Goal: Task Accomplishment & Management: Manage account settings

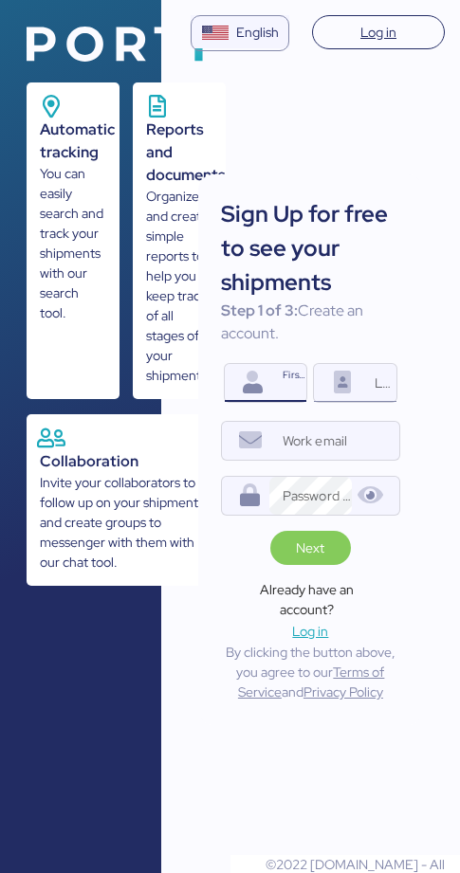
click at [342, 391] on icon at bounding box center [342, 383] width 27 height 23
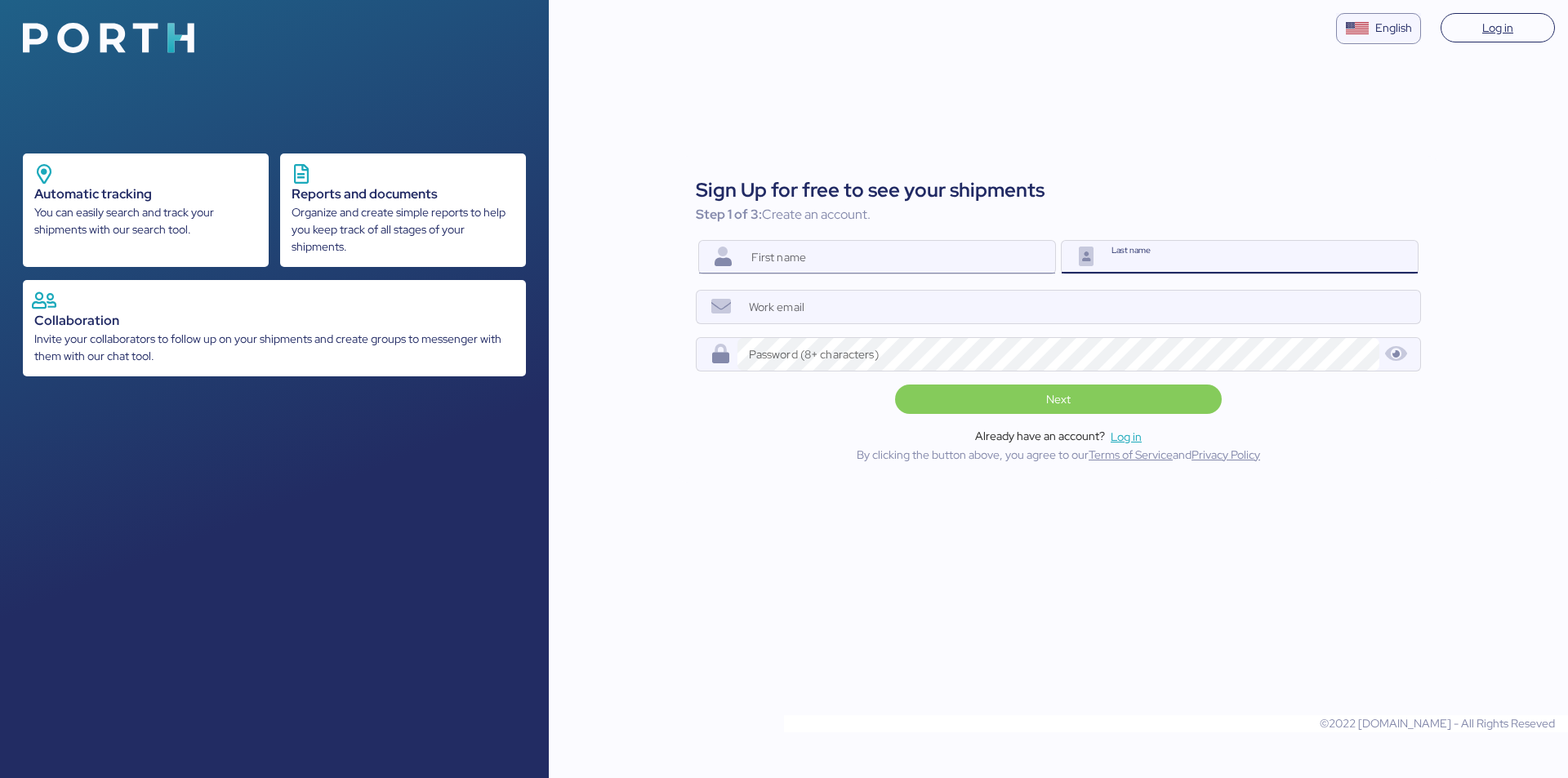
click at [408, 254] on input "First name" at bounding box center [898, 258] width 315 height 33
type input "dfdsdf"
click at [408, 247] on input "Last name" at bounding box center [1260, 258] width 315 height 33
type input "dfdsfds"
click at [408, 306] on input "Work email" at bounding box center [1079, 307] width 682 height 33
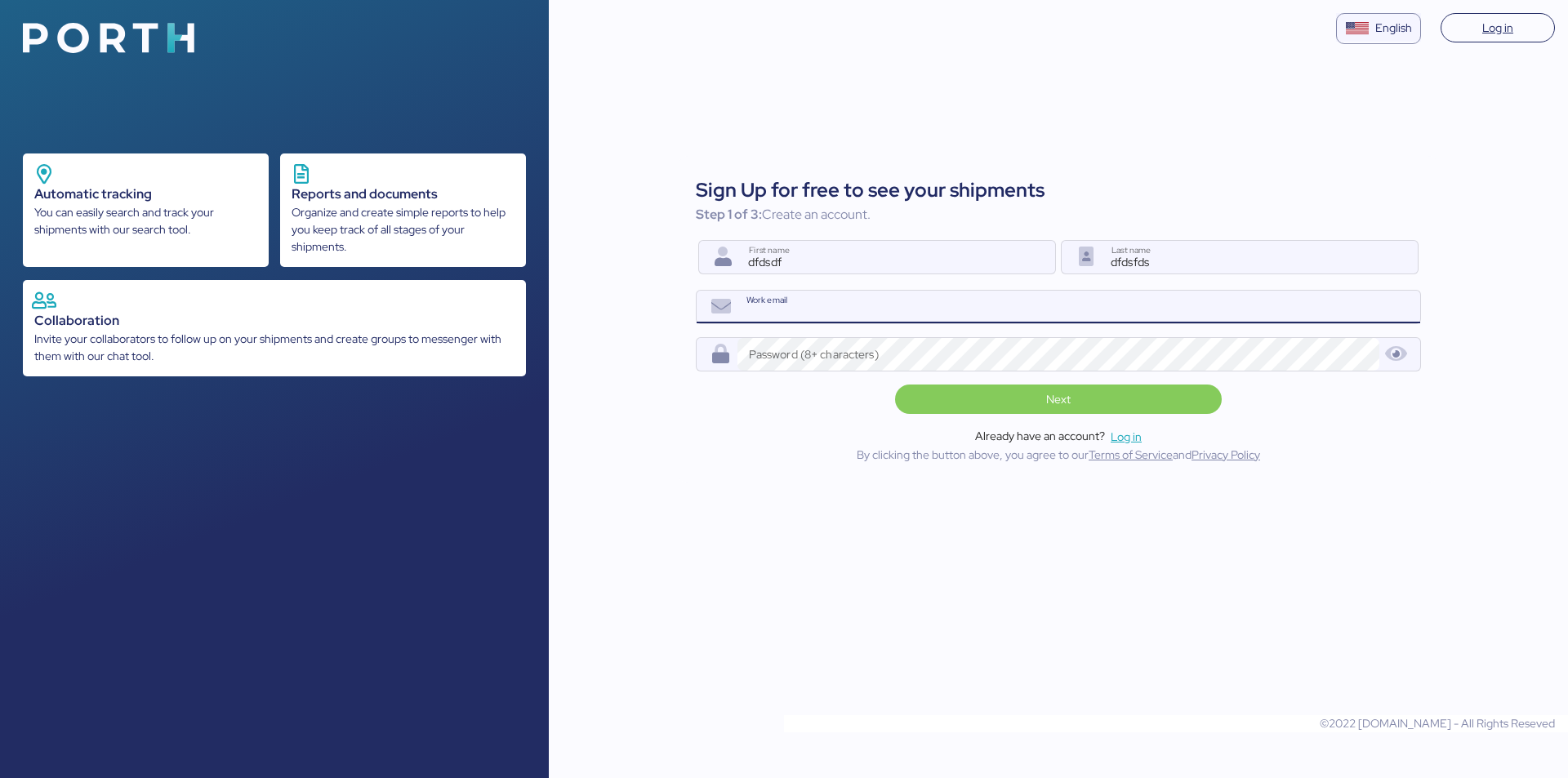
paste input "[EMAIL_ADDRESS][DOMAIN_NAME]"
type input "[EMAIL_ADDRESS][DOMAIN_NAME]"
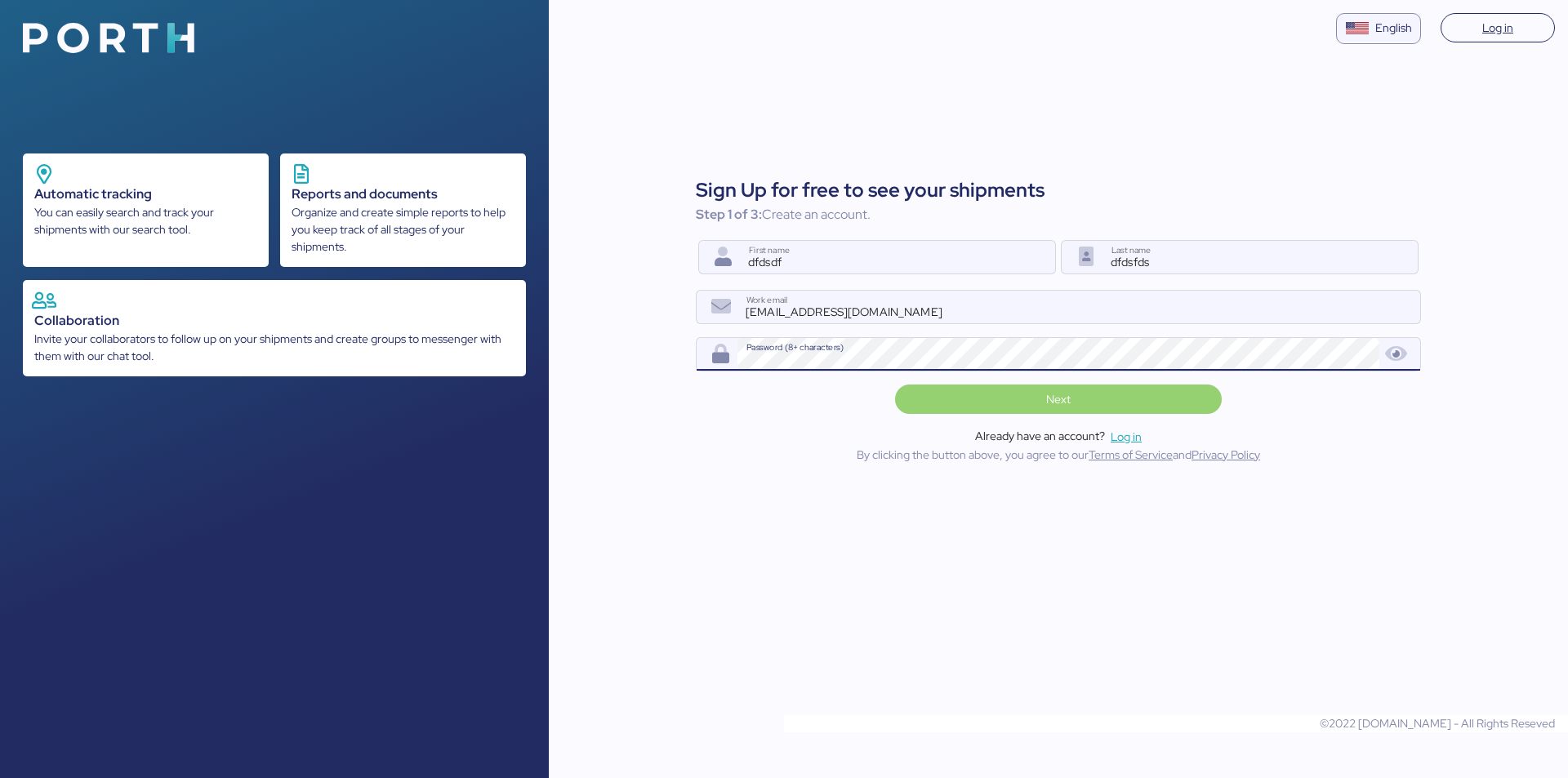
click at [408, 400] on span "Next" at bounding box center [1058, 399] width 301 height 23
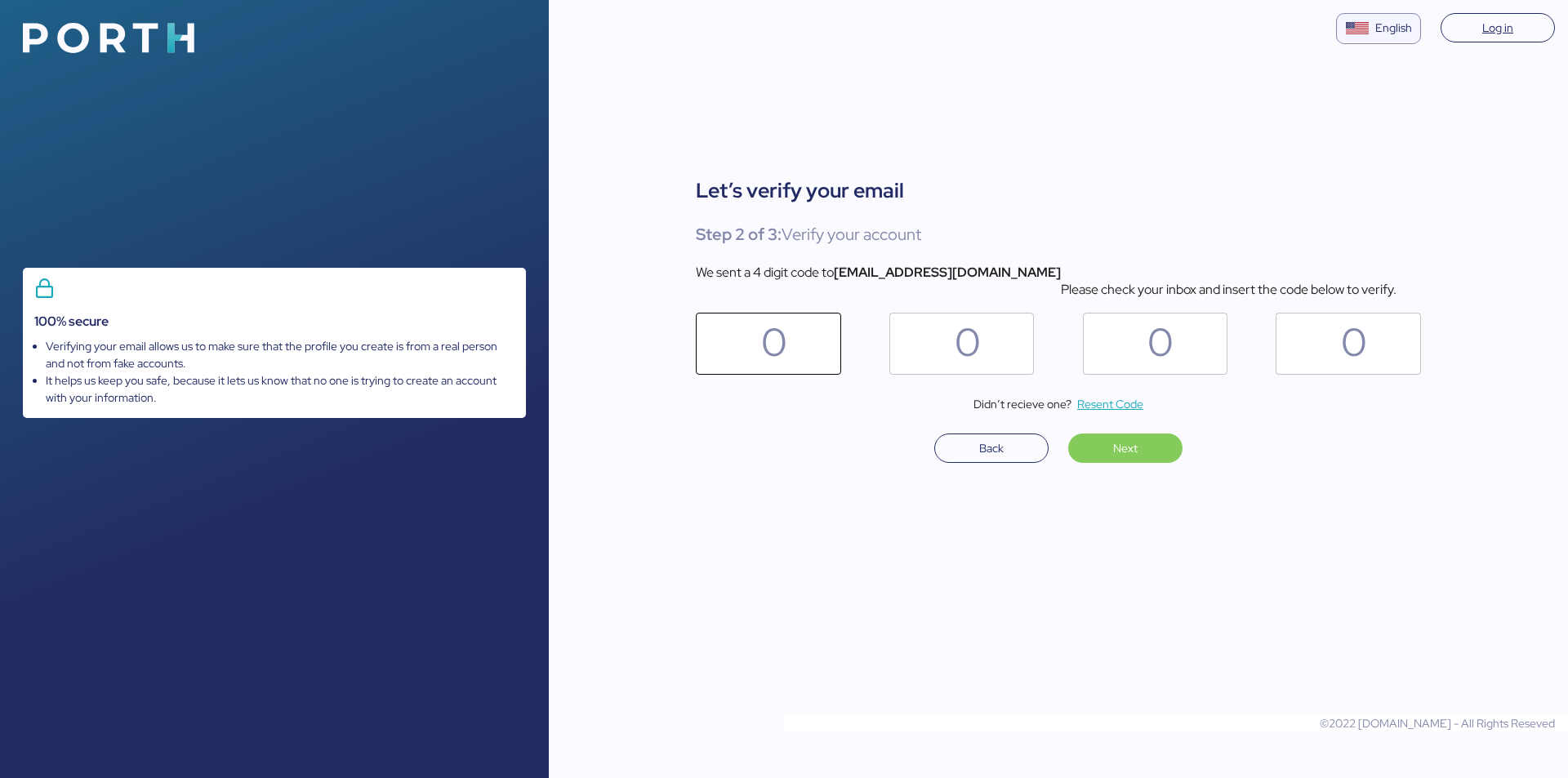
click at [408, 345] on q-label "0" at bounding box center [774, 344] width 26 height 62
click at [408, 345] on input "0" at bounding box center [733, 344] width 55 height 62
paste input "9"
type input "9"
type input "3"
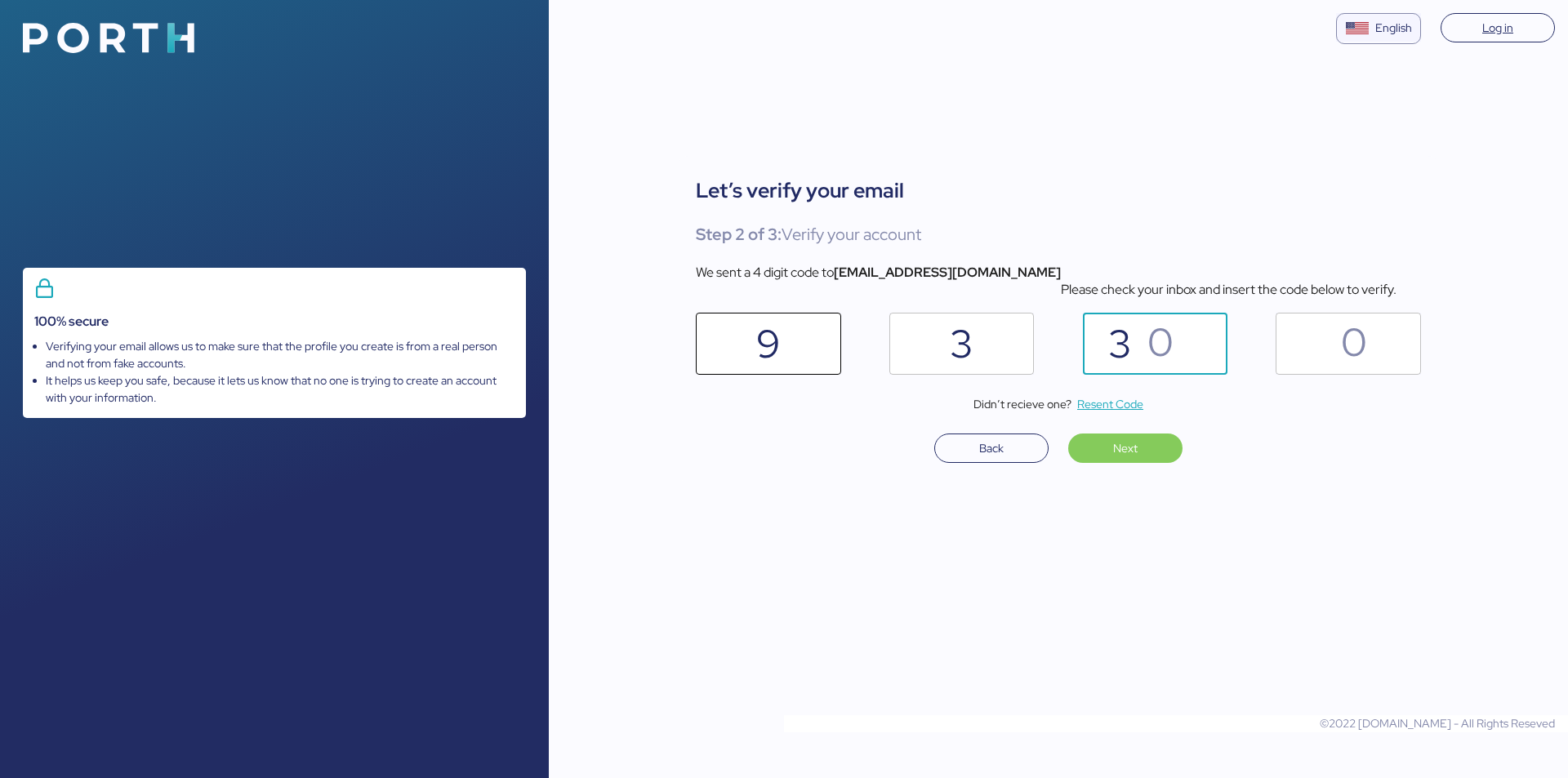
type input "3"
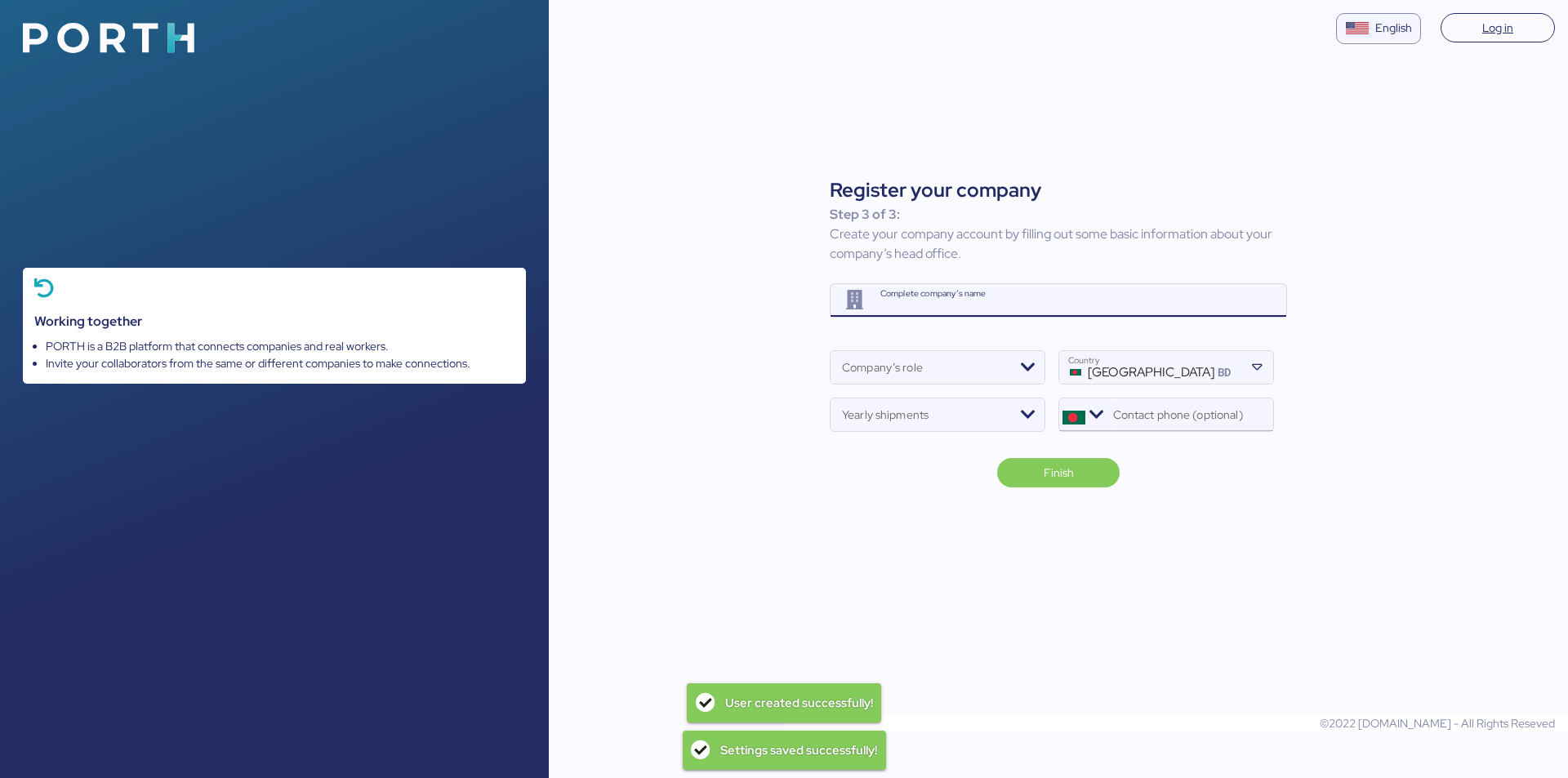
click at [408, 303] on input "Complete company’s name" at bounding box center [1079, 301] width 415 height 33
type input "sdgfdgfd"
click at [408, 377] on input "Company’s role" at bounding box center [923, 372] width 184 height 20
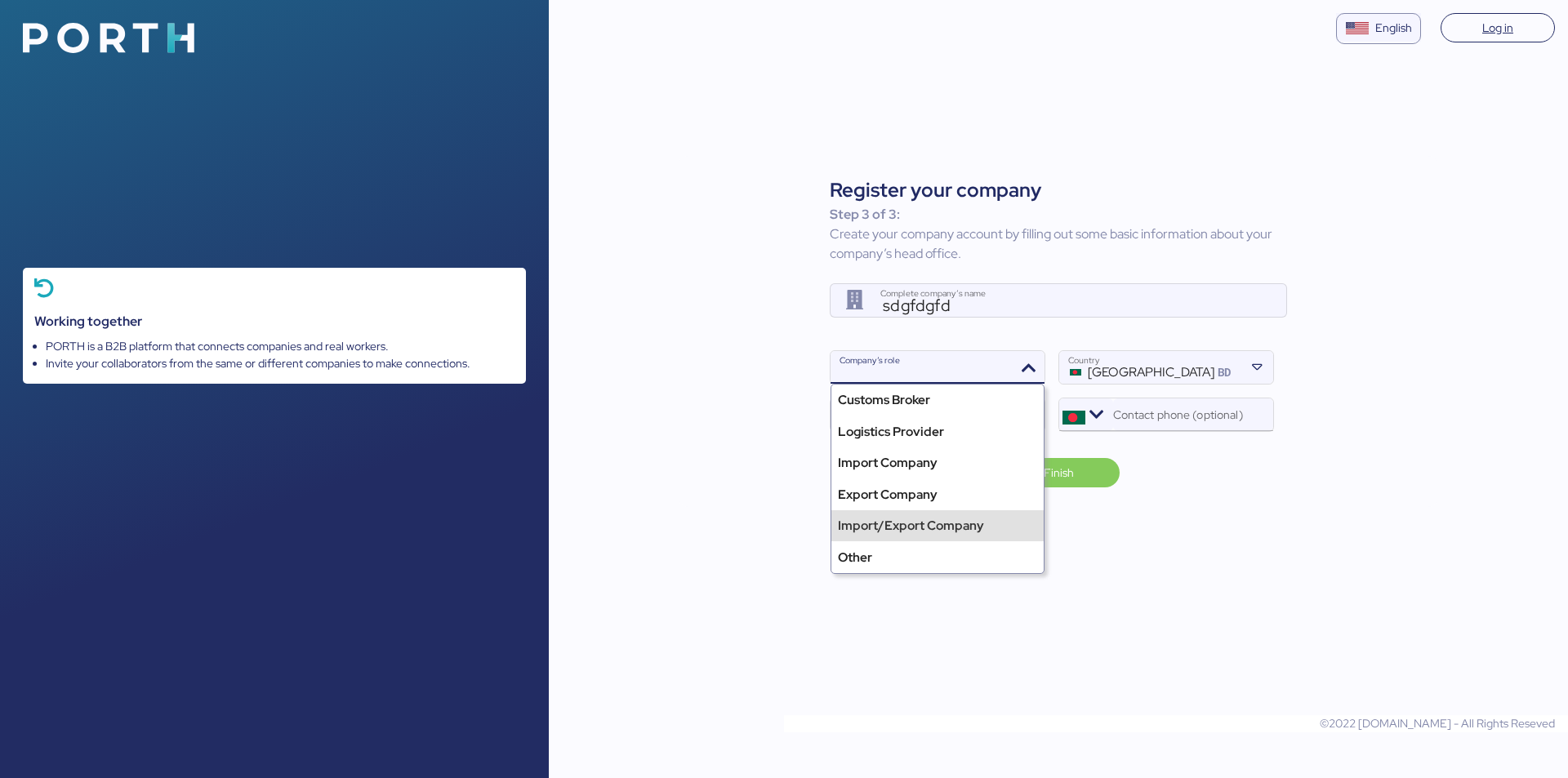
click at [408, 526] on div "Import/Export Company" at bounding box center [912, 526] width 146 height 19
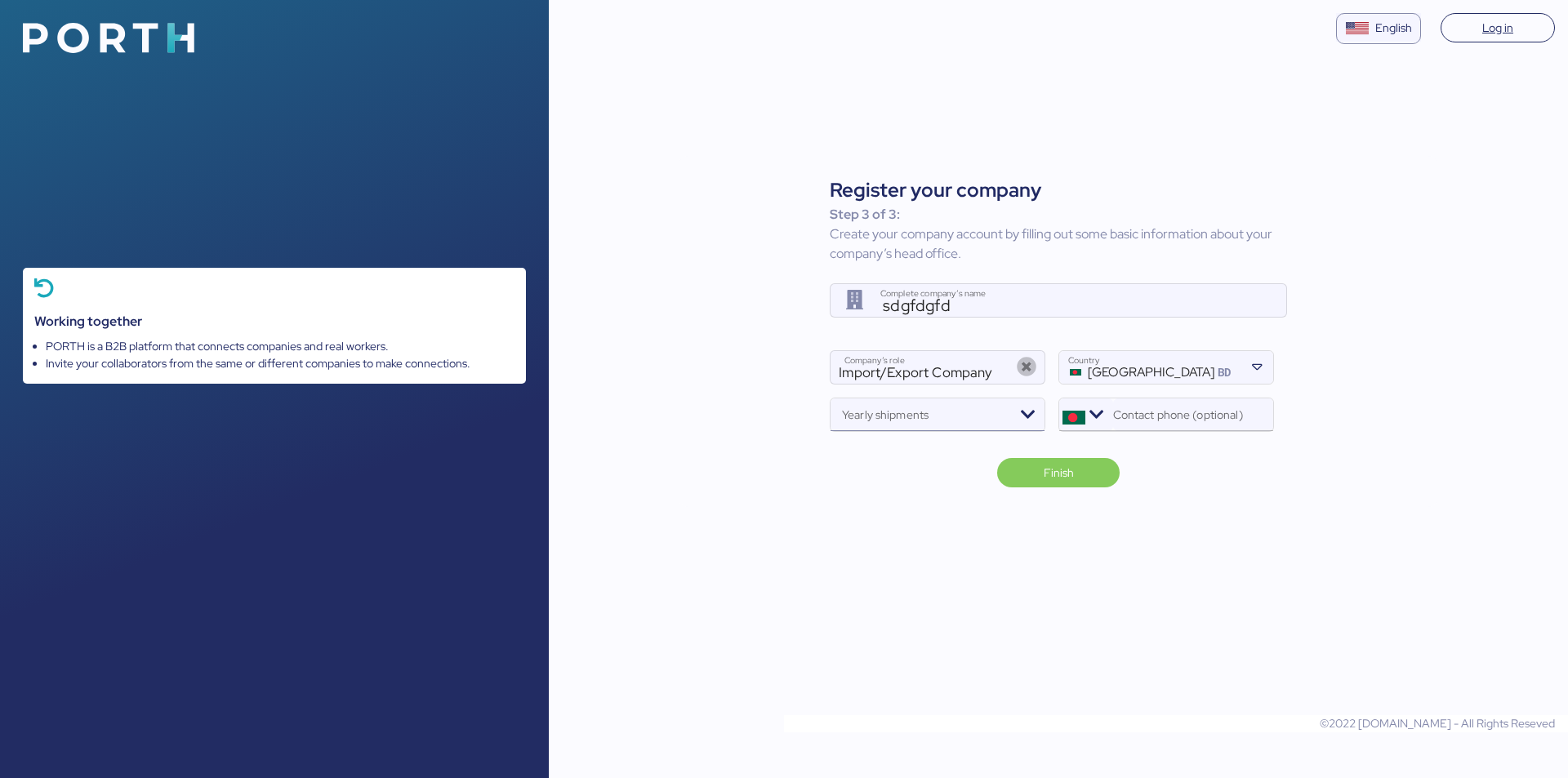
click at [408, 410] on input "Yearly shipments" at bounding box center [923, 420] width 184 height 20
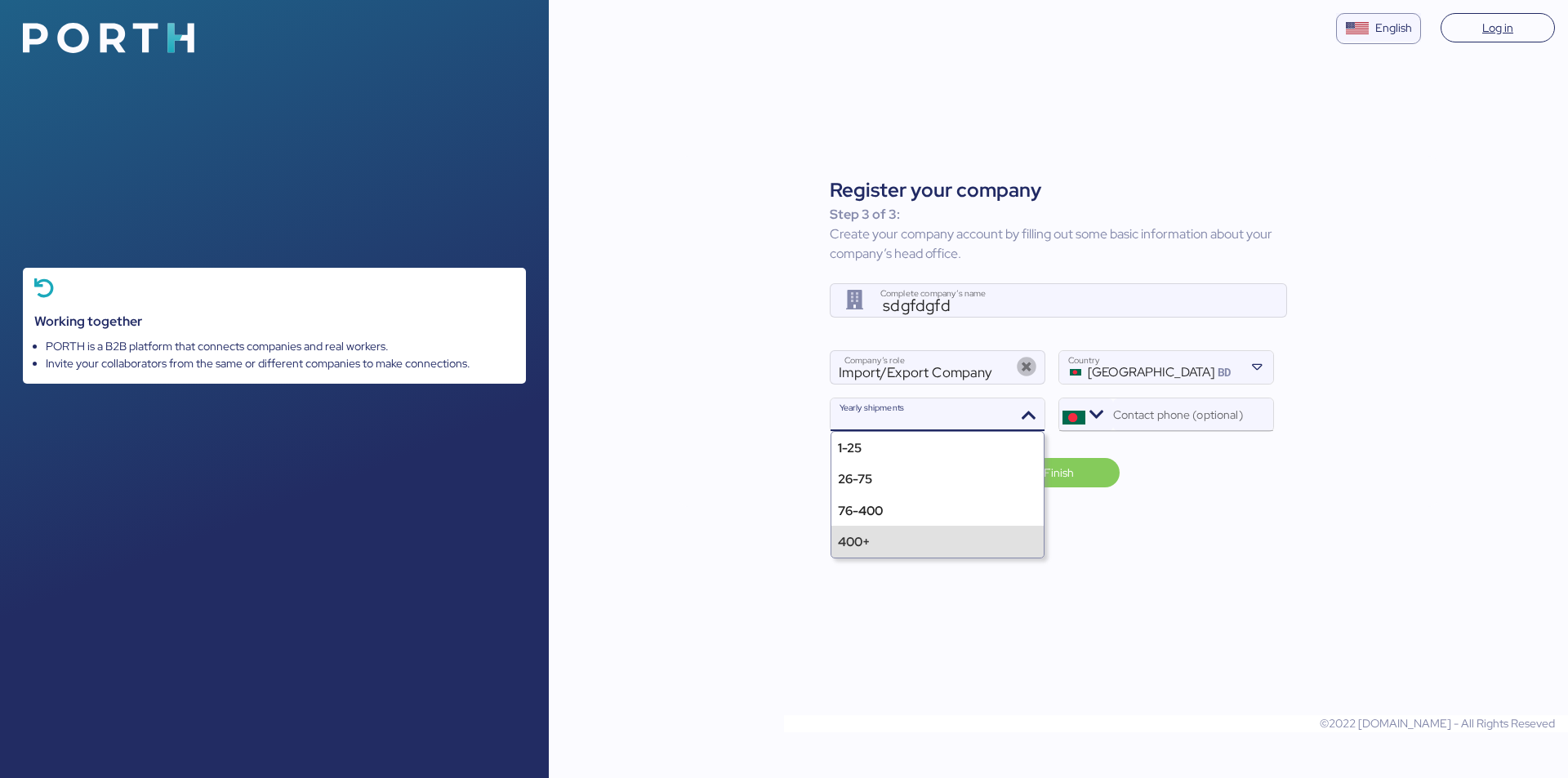
click at [408, 534] on div "400+" at bounding box center [937, 541] width 212 height 31
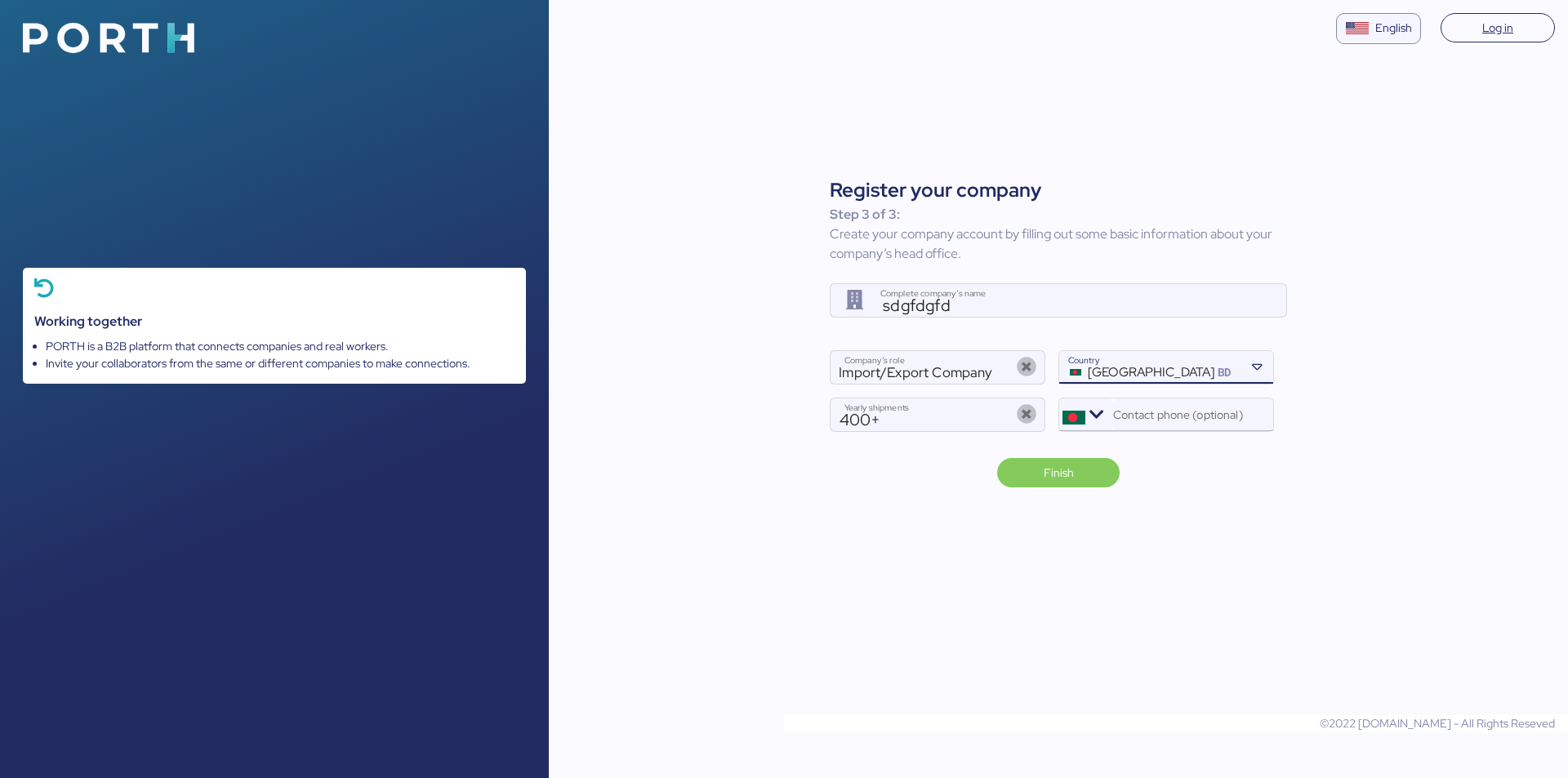
click at [408, 374] on div "[GEOGRAPHIC_DATA]" at bounding box center [1151, 372] width 127 height 15
click at [408, 364] on icon at bounding box center [1256, 367] width 16 height 16
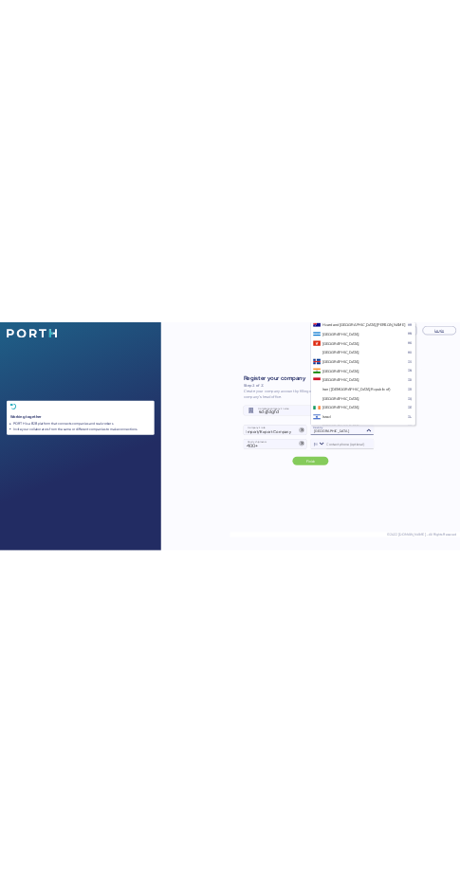
scroll to position [3287, 0]
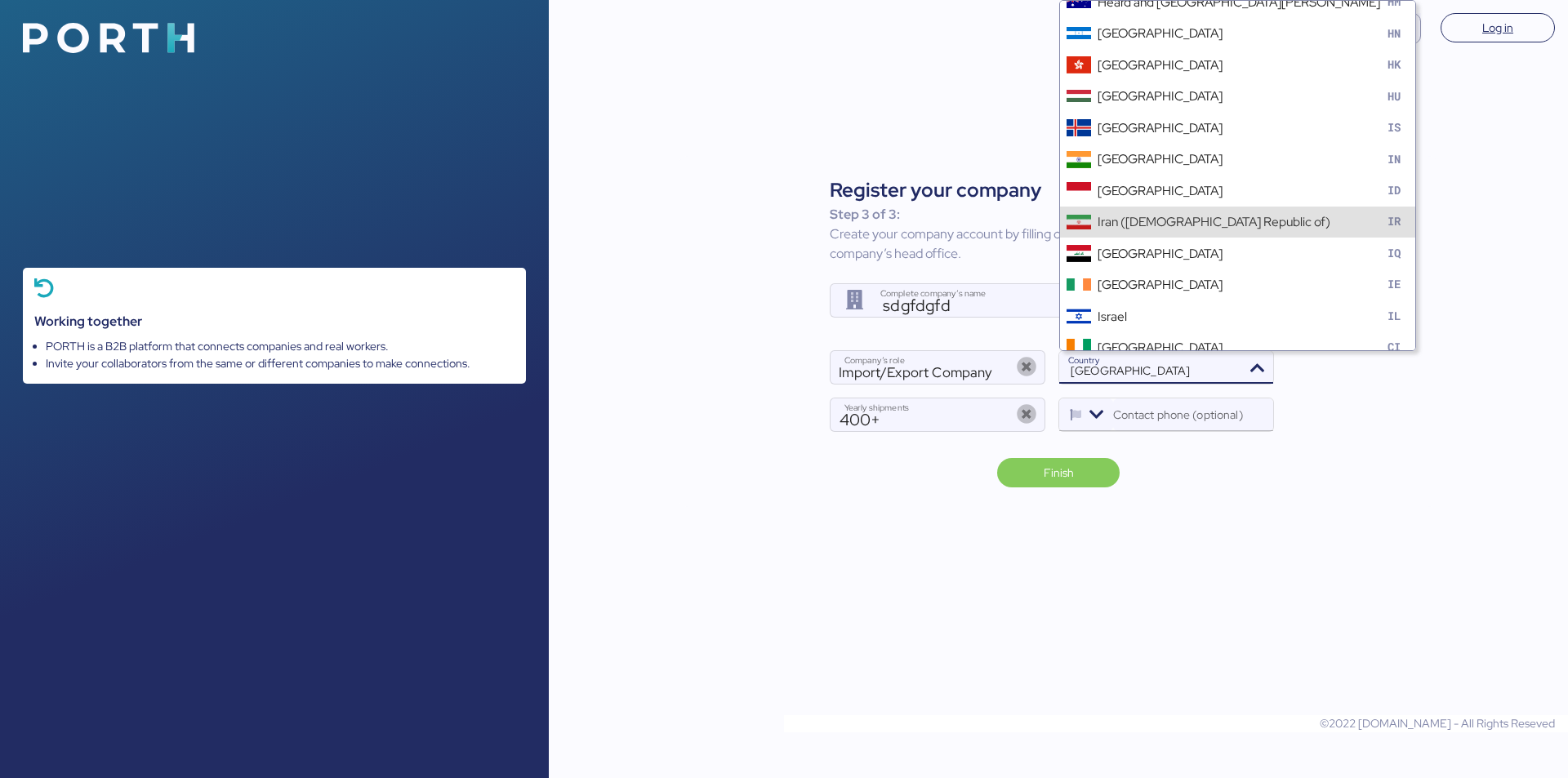
click at [408, 224] on div "Iran ([DEMOGRAPHIC_DATA] Republic of)" at bounding box center [1214, 221] width 233 height 19
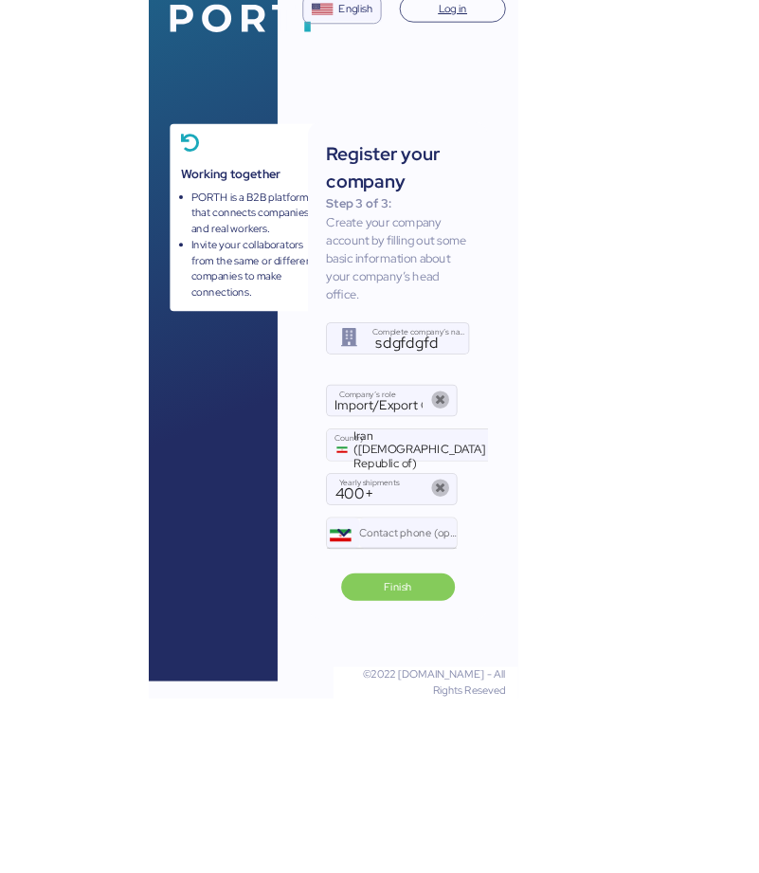
scroll to position [0, 0]
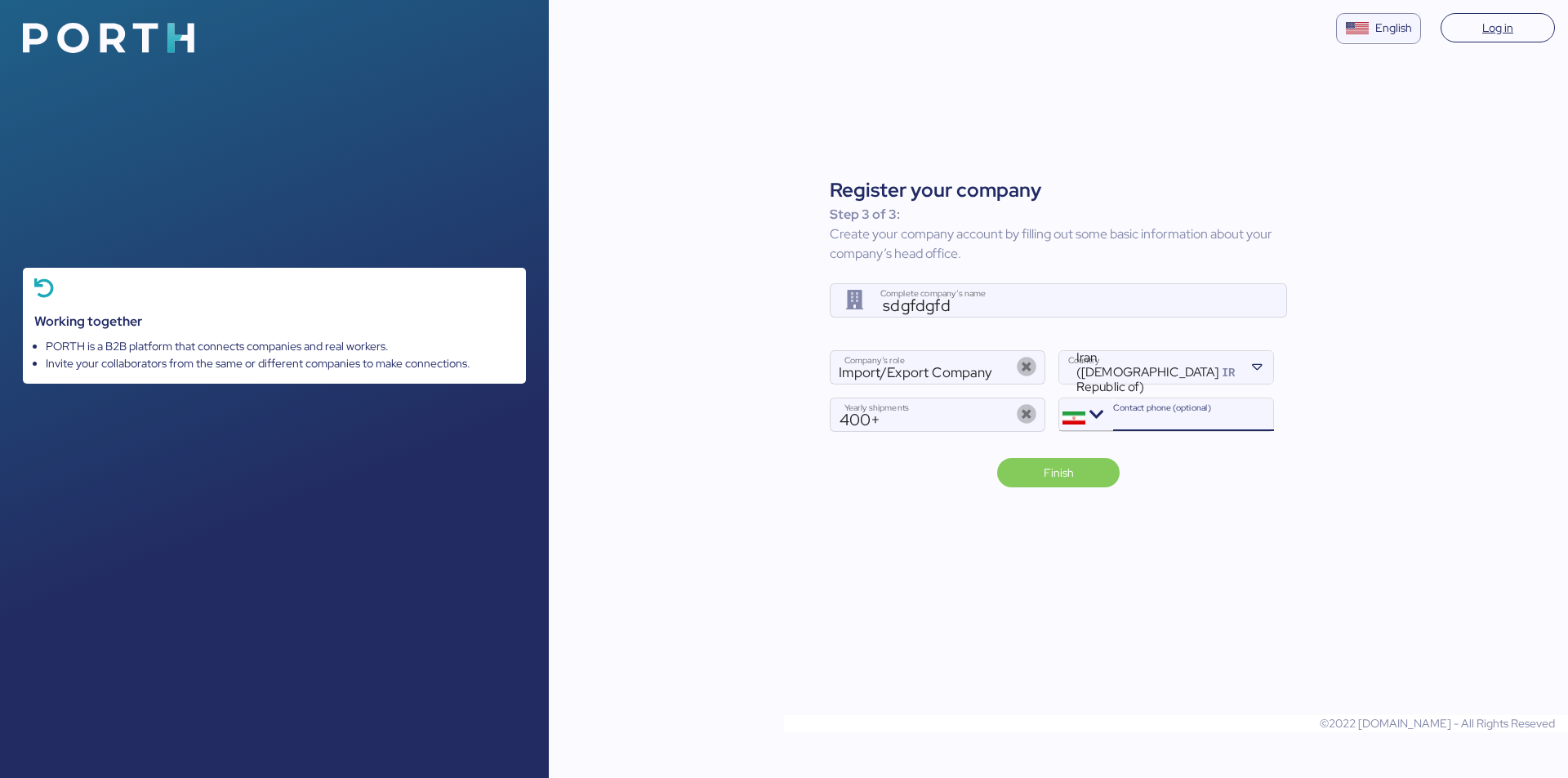
click at [408, 416] on input "Contact phone (optional)" at bounding box center [1195, 415] width 158 height 33
paste input "9232205867"
type input "9232205867"
click at [408, 465] on span "Finish" at bounding box center [1059, 473] width 96 height 23
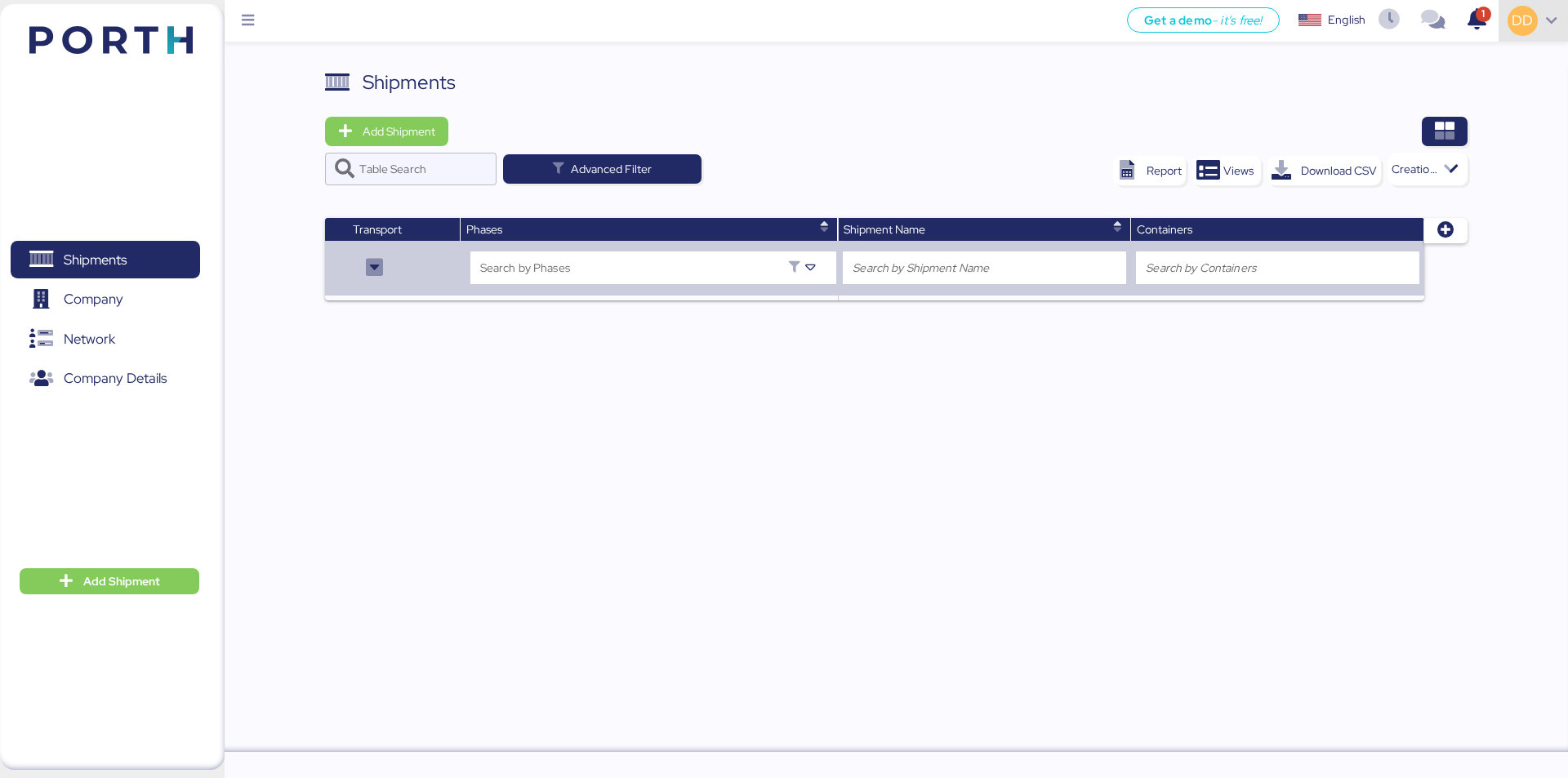
click at [408, 26] on span "DD" at bounding box center [1522, 20] width 22 height 22
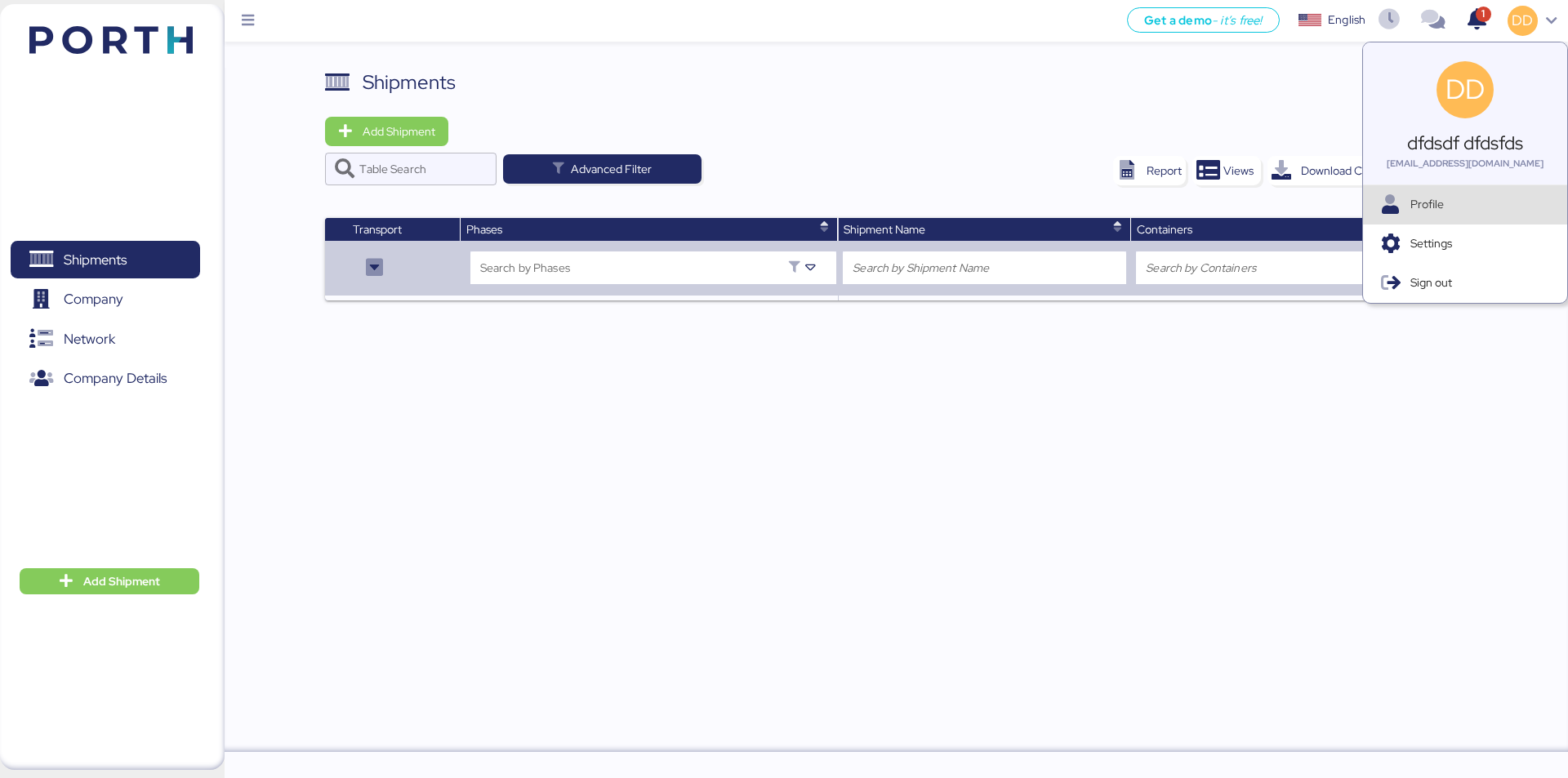
click at [408, 212] on span "Profile" at bounding box center [1482, 205] width 144 height 17
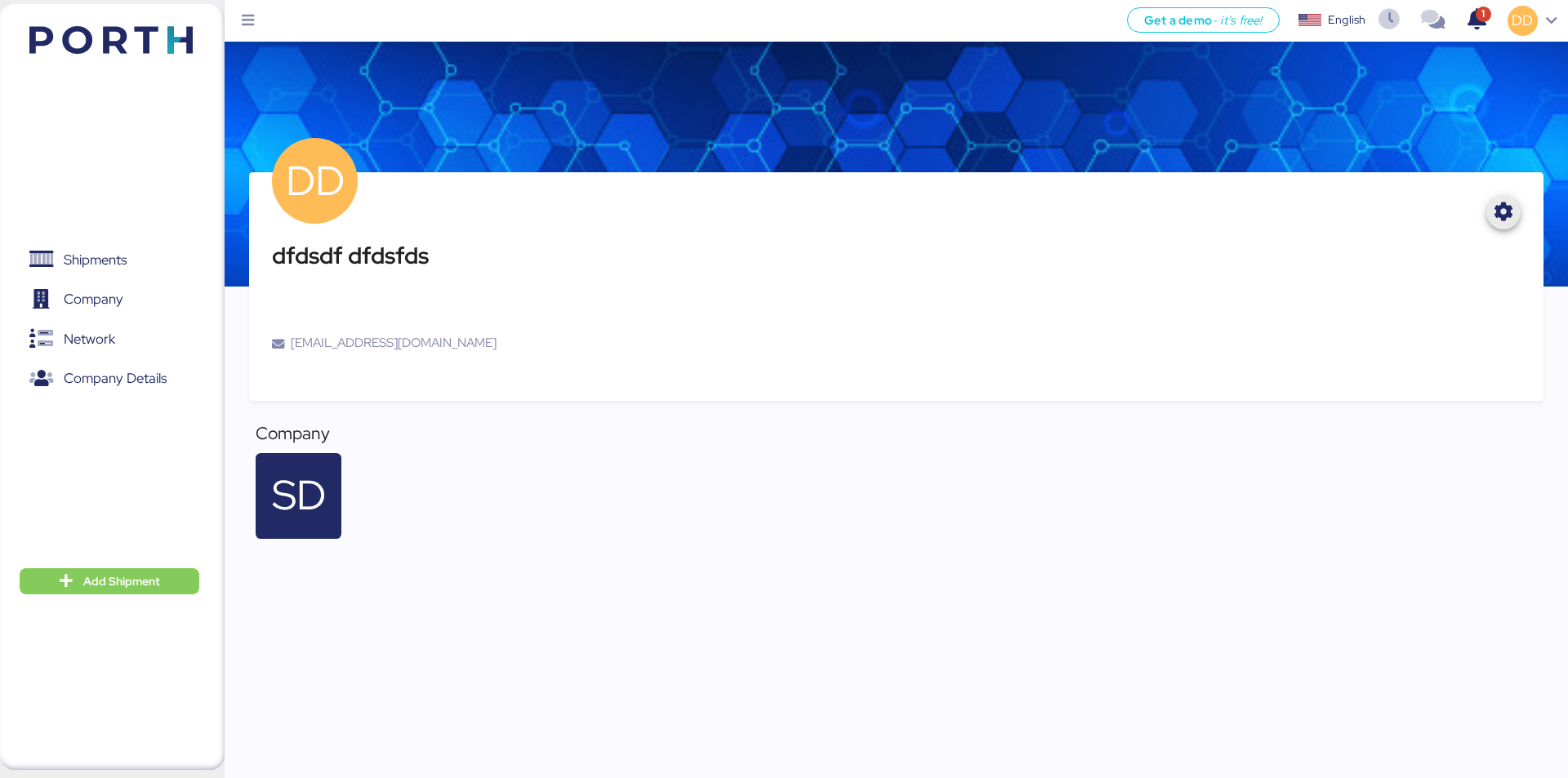
click at [408, 213] on icon "button" at bounding box center [1503, 212] width 20 height 20
click at [408, 255] on div "Edit Profile" at bounding box center [1478, 254] width 55 height 34
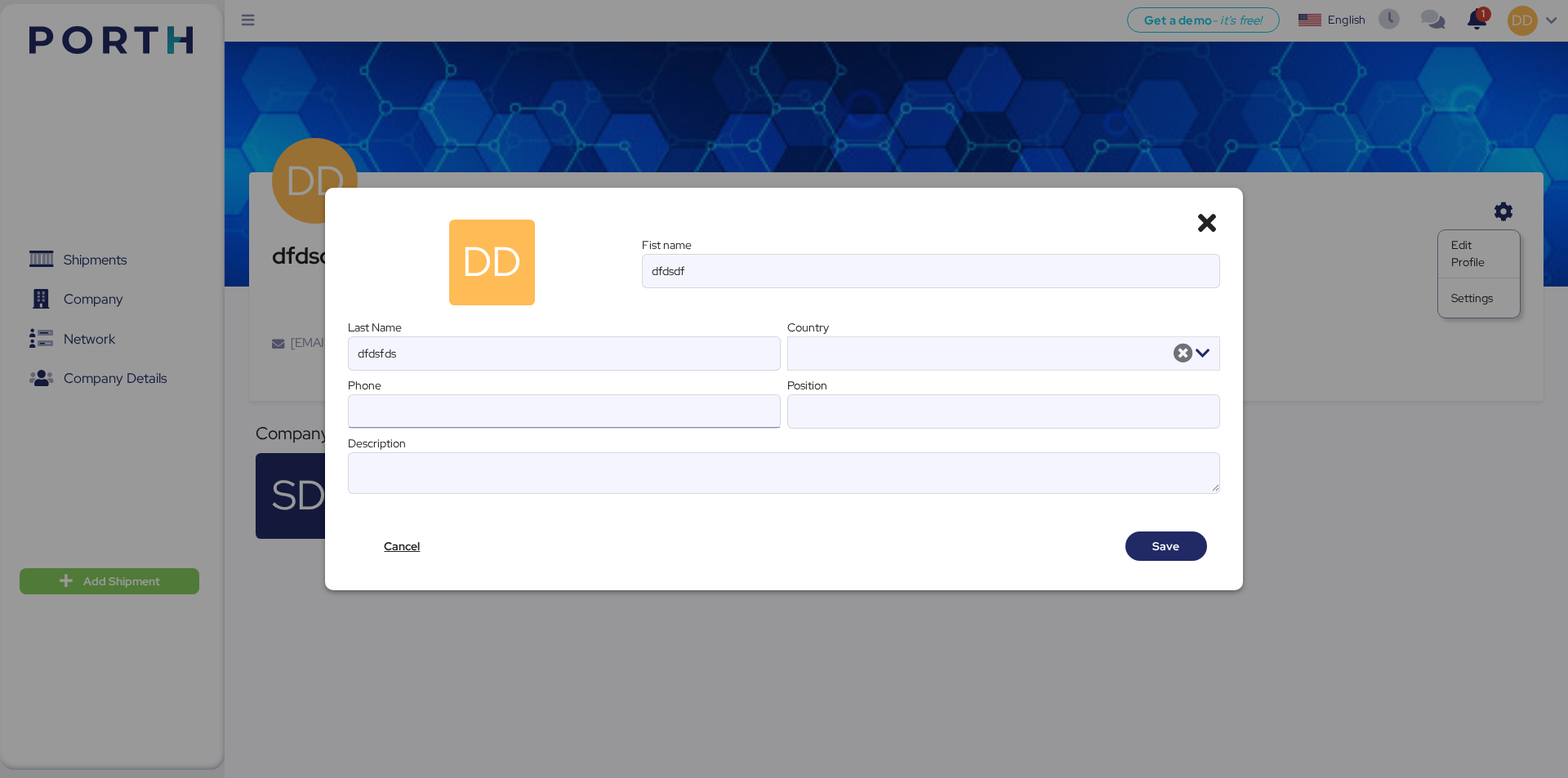
click at [408, 418] on input at bounding box center [564, 412] width 432 height 33
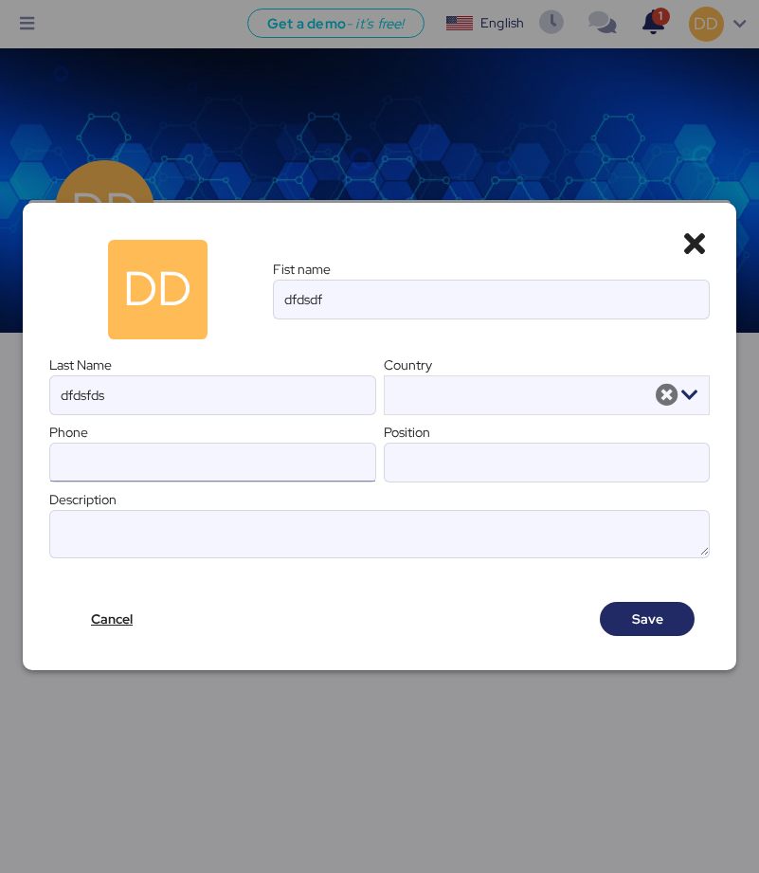
click at [122, 462] on input at bounding box center [212, 463] width 325 height 38
paste input "9233033592"
type input "9233033592"
click at [473, 622] on span "Save" at bounding box center [647, 619] width 31 height 23
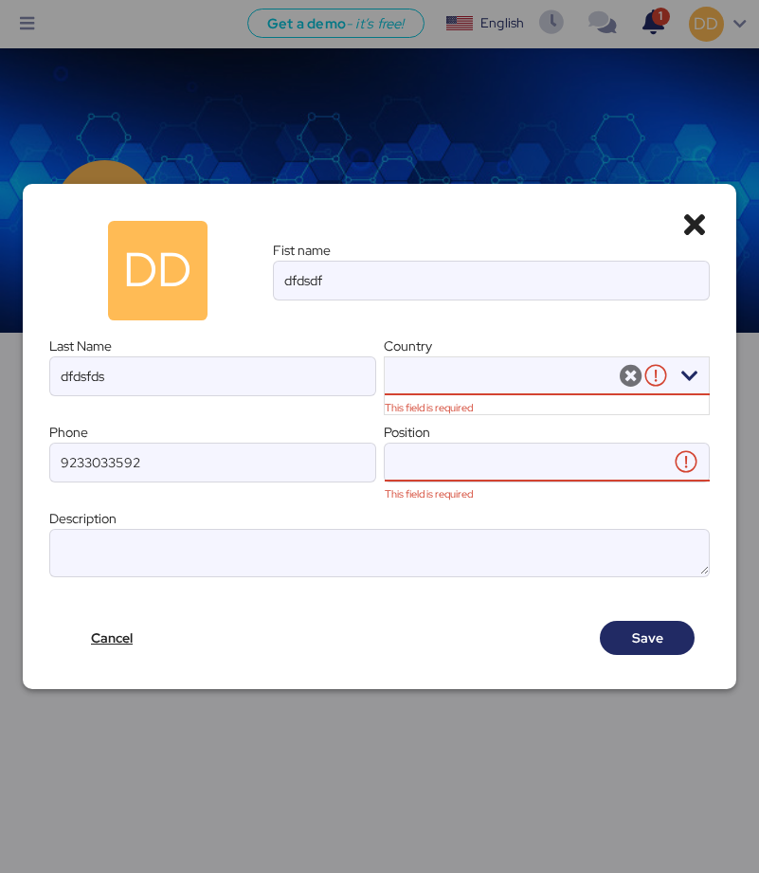
click at [414, 361] on div at bounding box center [506, 376] width 217 height 38
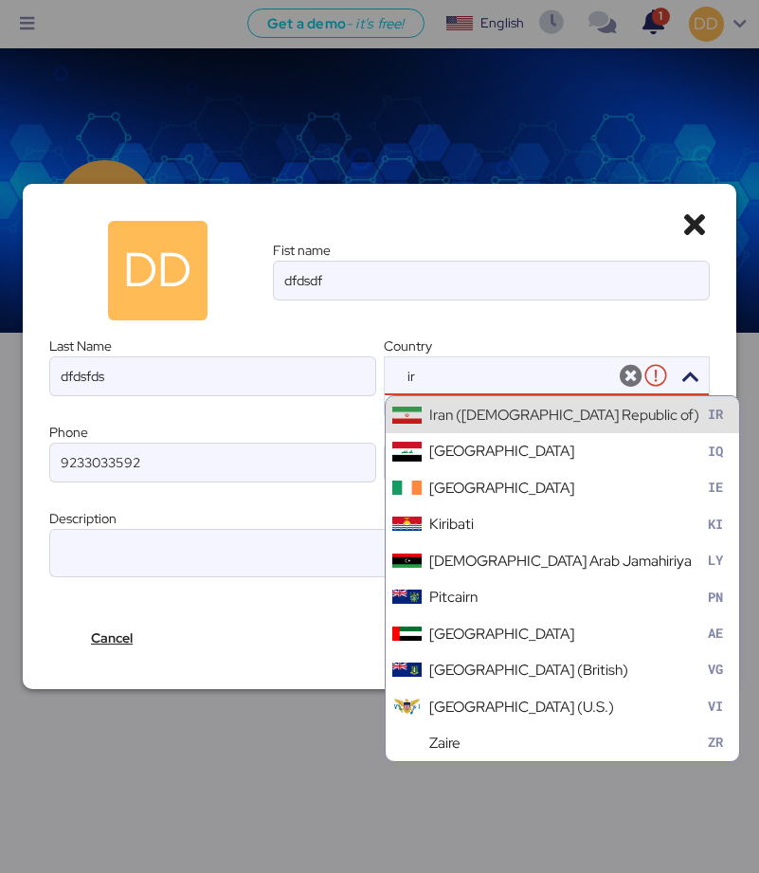
type input "ir"
click at [473, 414] on div "Iran ([DEMOGRAPHIC_DATA] Republic of)" at bounding box center [564, 415] width 270 height 22
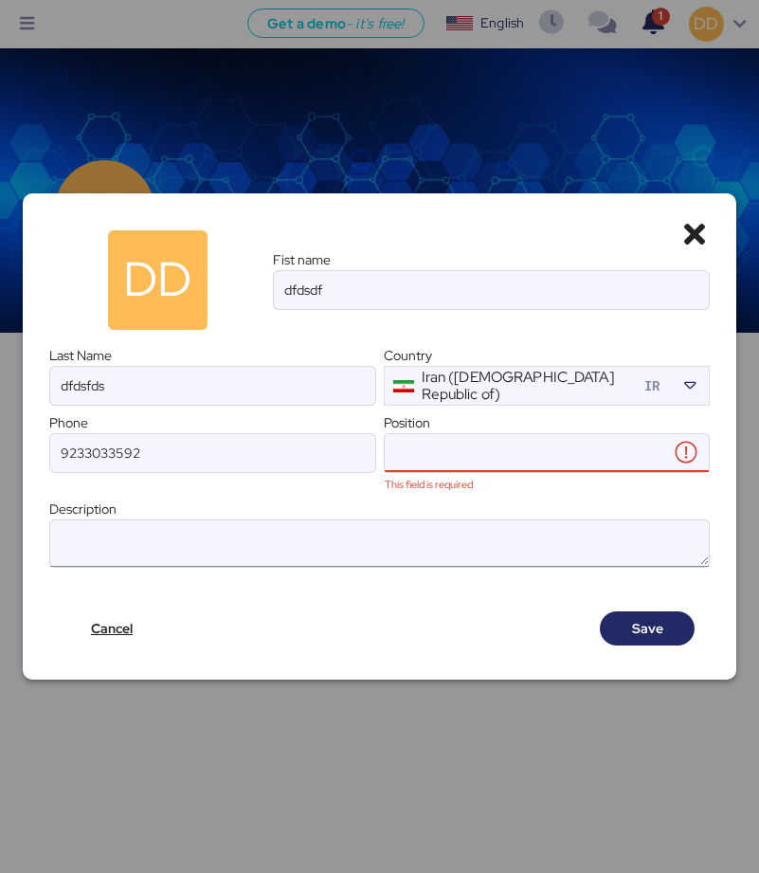
click at [187, 537] on textarea at bounding box center [379, 543] width 659 height 43
type textarea "dsgfg"
click at [446, 454] on input "This field is required" at bounding box center [527, 453] width 285 height 38
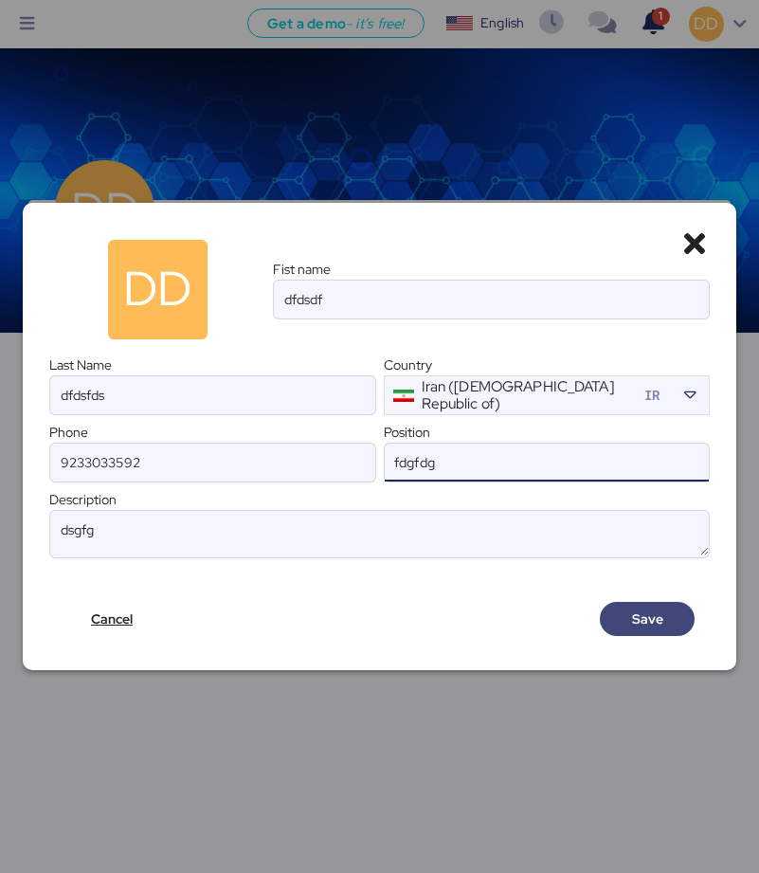
type input "fdgfdg"
click at [473, 619] on span "Save" at bounding box center [647, 619] width 31 height 23
